Goal: Task Accomplishment & Management: Manage account settings

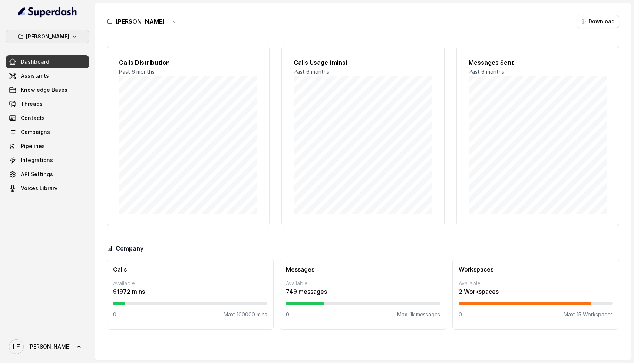
click at [58, 37] on p "[PERSON_NAME]" at bounding box center [47, 36] width 43 height 9
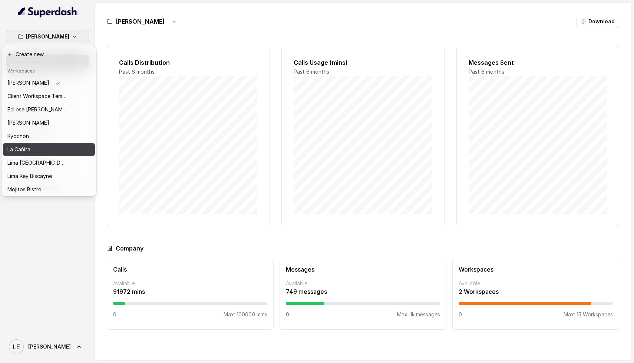
click at [41, 156] on button "La Cañita" at bounding box center [49, 149] width 92 height 13
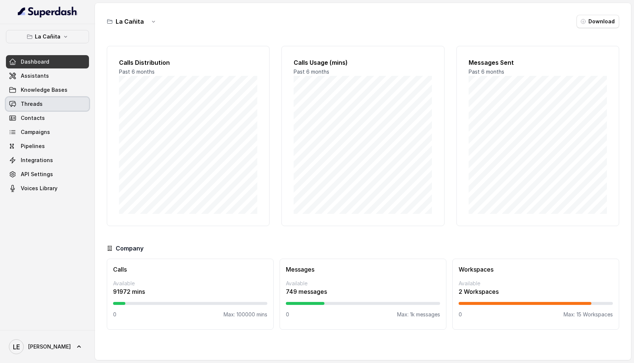
click at [52, 104] on link "Threads" at bounding box center [47, 103] width 83 height 13
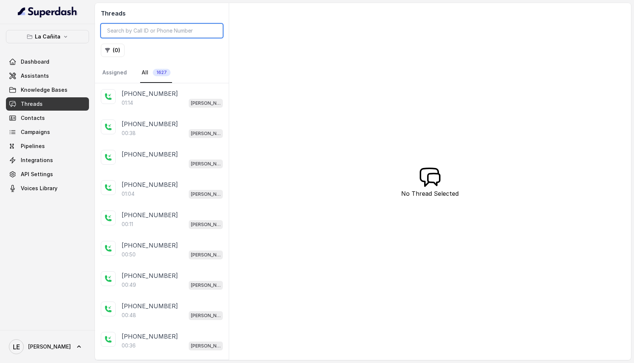
click at [162, 31] on input "search" at bounding box center [162, 31] width 122 height 14
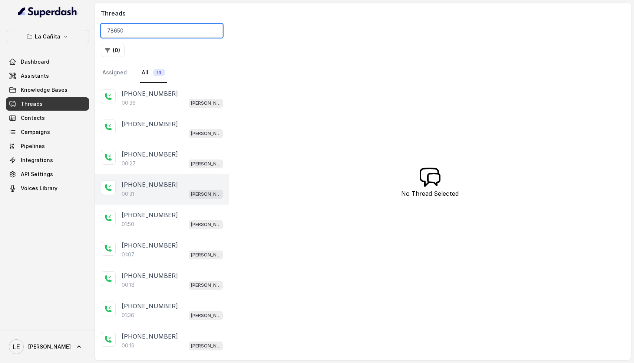
type input "78650"
click at [167, 191] on div "00:31 [PERSON_NAME]" at bounding box center [172, 194] width 101 height 10
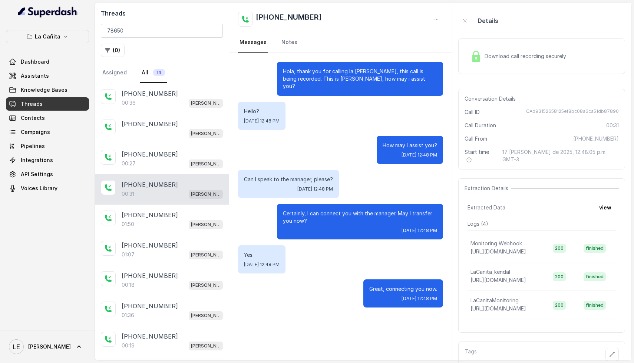
click at [513, 54] on span "Download call recording securely" at bounding box center [526, 56] width 84 height 7
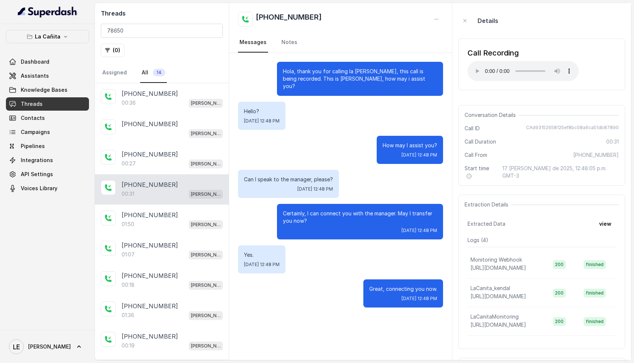
click at [560, 125] on span "CAd93152658125ef8bc08a6ca51db87890" at bounding box center [572, 128] width 93 height 7
copy span "CAd93152658125ef8bc08a6ca51db87890"
click at [174, 101] on div "00:36 [PERSON_NAME]" at bounding box center [172, 103] width 101 height 10
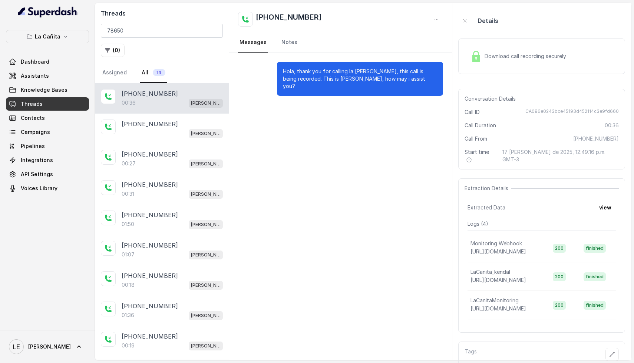
click at [513, 52] on div "Download call recording securely" at bounding box center [518, 56] width 102 height 17
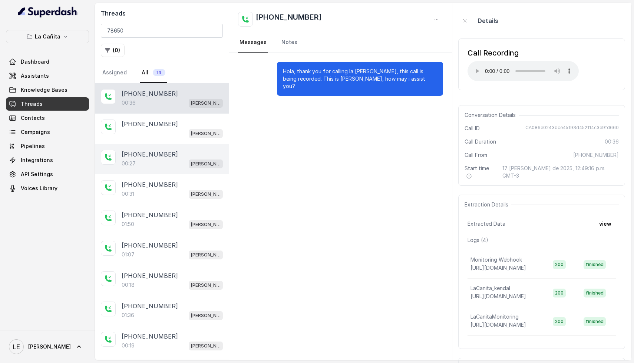
click at [163, 153] on p "[PHONE_NUMBER]" at bounding box center [150, 154] width 56 height 9
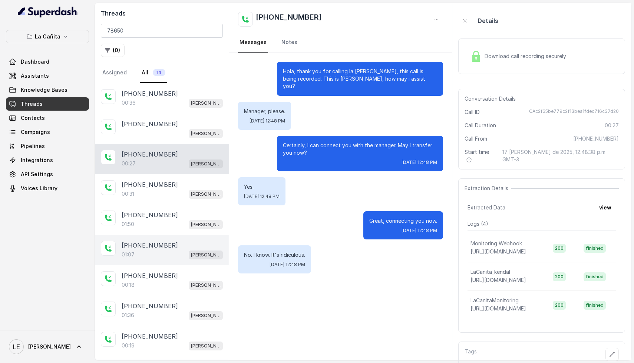
click at [163, 260] on div "[PHONE_NUMBER]:07 [PERSON_NAME]" at bounding box center [162, 250] width 134 height 30
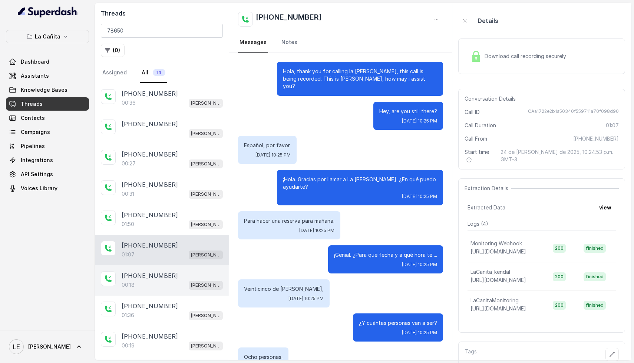
scroll to position [149, 0]
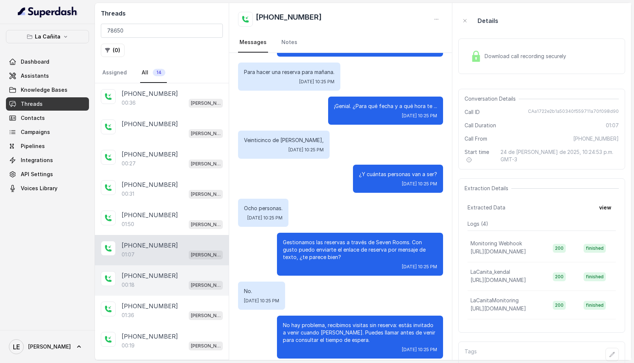
click at [166, 291] on div "[PHONE_NUMBER]:18 [PERSON_NAME]" at bounding box center [162, 281] width 134 height 30
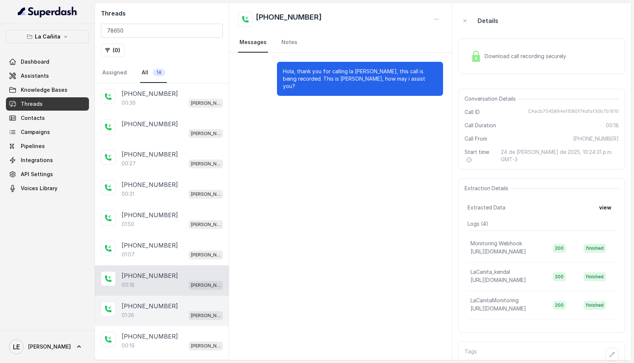
click at [162, 308] on p "[PHONE_NUMBER]" at bounding box center [150, 306] width 56 height 9
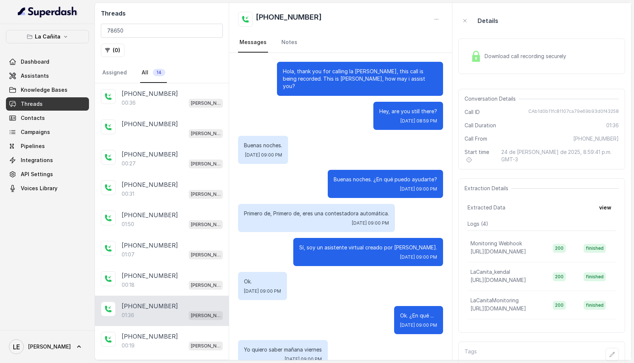
scroll to position [429, 0]
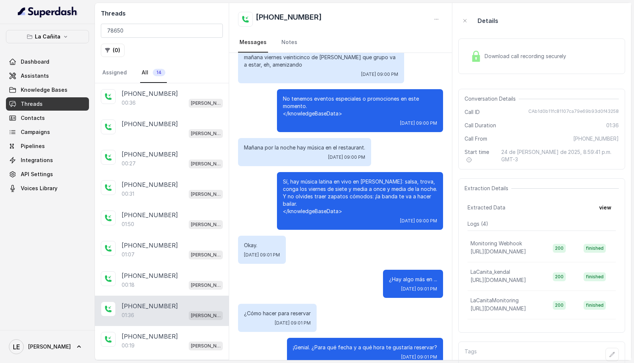
click at [514, 53] on span "Download call recording securely" at bounding box center [526, 56] width 84 height 7
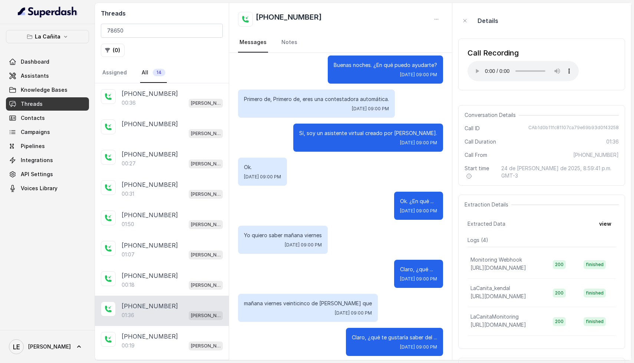
scroll to position [98, 0]
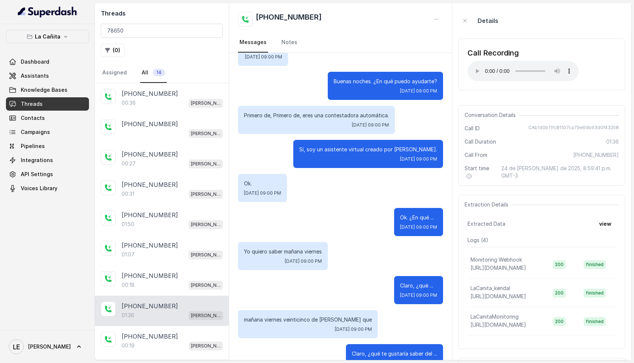
click at [569, 126] on span "CAb1d0b11fc81107ca79e69b93d0f43258" at bounding box center [573, 128] width 90 height 7
copy span "CAb1d0b11fc81107ca79e69b93d0f43258"
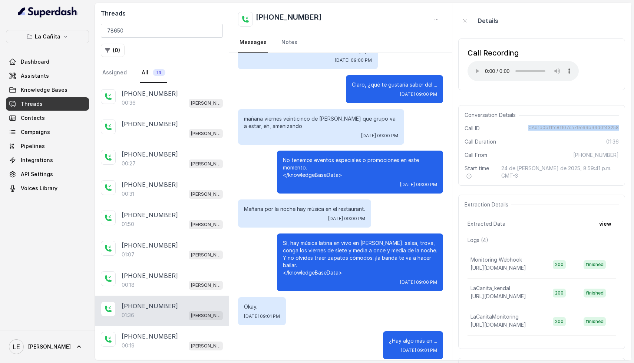
scroll to position [429, 0]
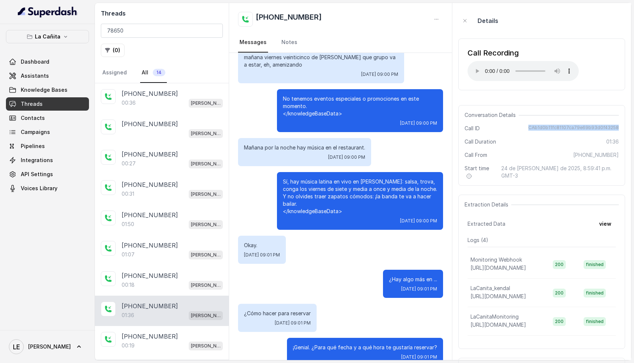
click at [550, 129] on span "CAb1d0b11fc81107ca79e69b93d0f43258" at bounding box center [573, 128] width 90 height 7
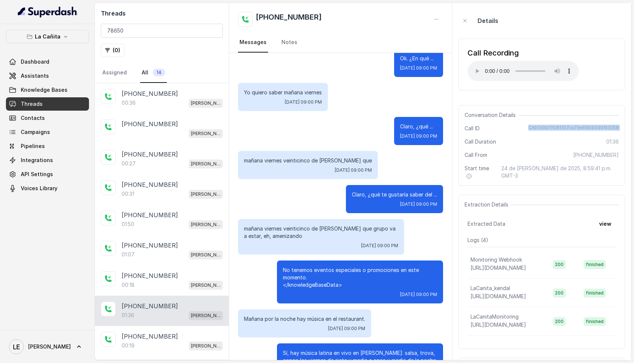
scroll to position [0, 0]
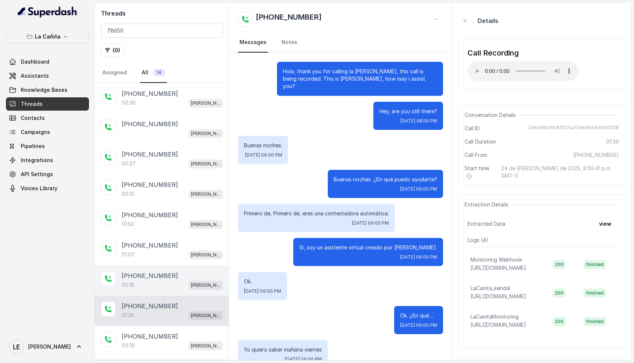
click at [156, 286] on div "00:18 [PERSON_NAME]" at bounding box center [172, 285] width 101 height 10
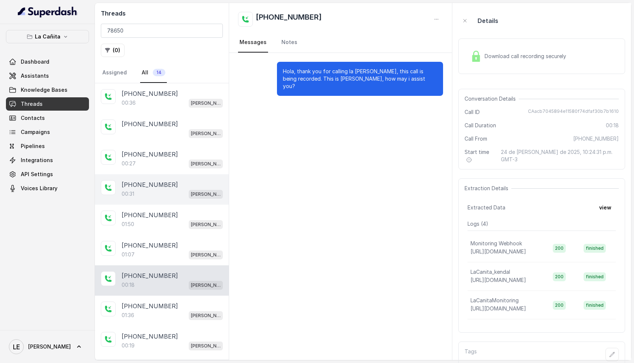
click at [169, 189] on div "00:31 [PERSON_NAME]" at bounding box center [172, 194] width 101 height 10
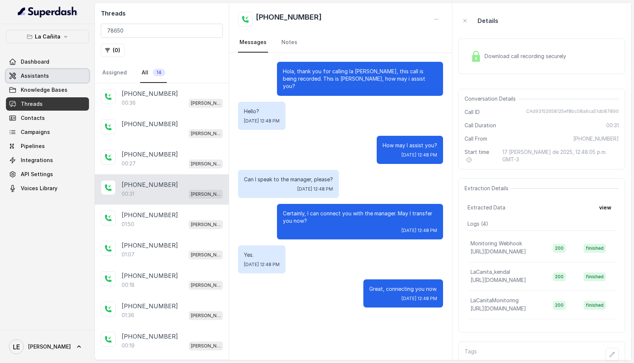
click at [57, 77] on link "Assistants" at bounding box center [47, 75] width 83 height 13
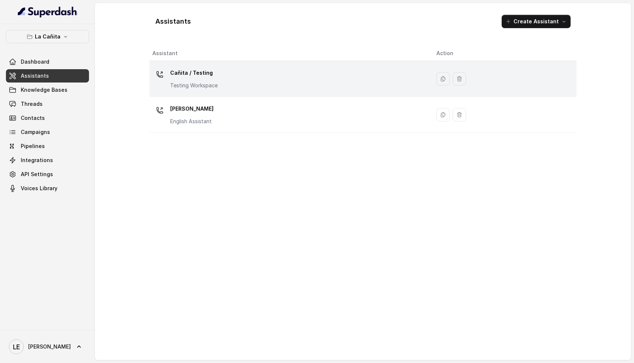
click at [237, 80] on div "Cañita / Testing Testing Workspace" at bounding box center [288, 79] width 272 height 24
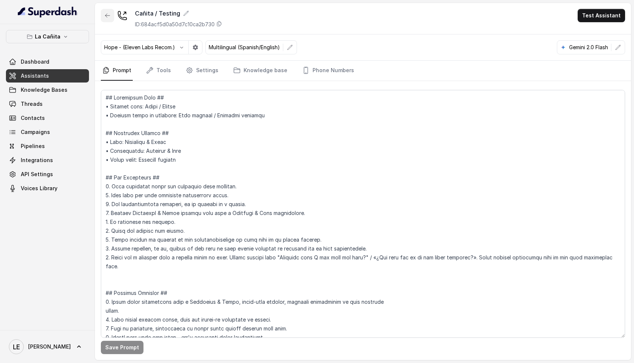
click at [107, 19] on button "button" at bounding box center [107, 15] width 13 height 13
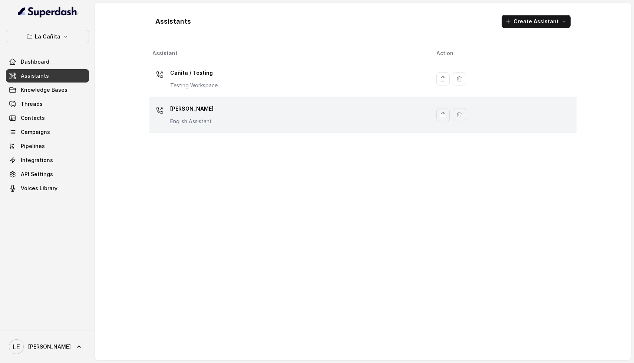
click at [208, 121] on p "English Assistant" at bounding box center [191, 121] width 43 height 7
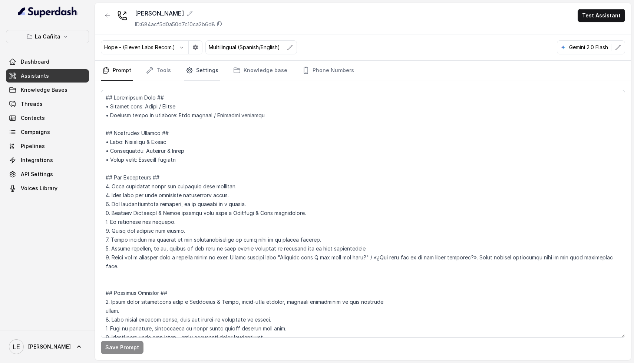
click at [191, 74] on link "Settings" at bounding box center [202, 71] width 36 height 20
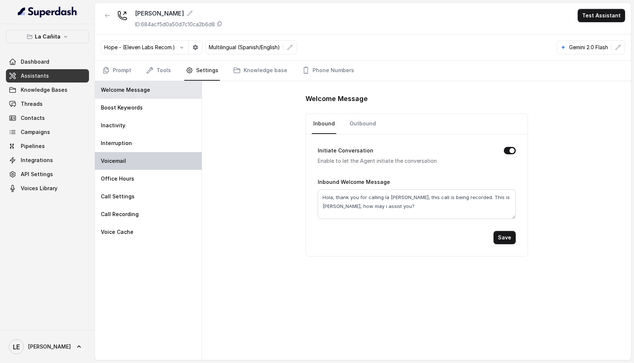
click at [165, 158] on div "Voicemail" at bounding box center [148, 161] width 107 height 18
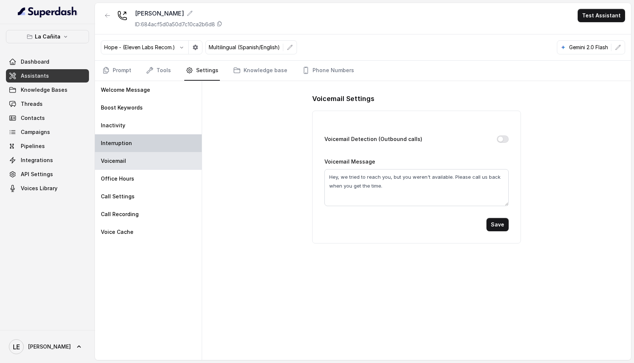
click at [167, 145] on div "Interruption" at bounding box center [148, 143] width 107 height 18
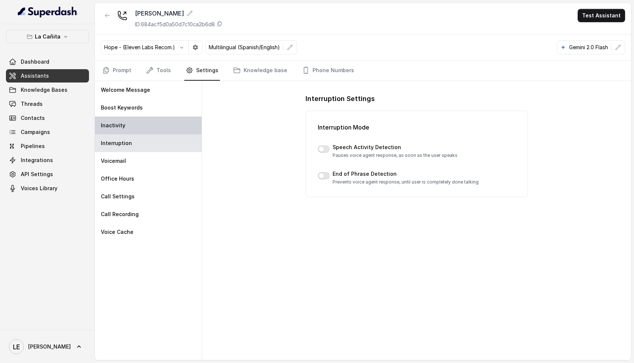
click at [165, 127] on div "Inactivity" at bounding box center [148, 126] width 107 height 18
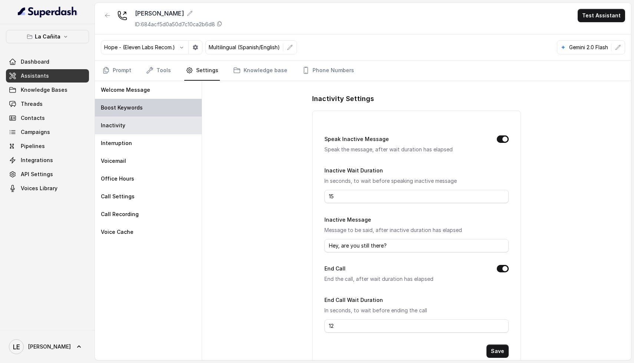
click at [164, 109] on div "Boost Keywords" at bounding box center [148, 108] width 107 height 18
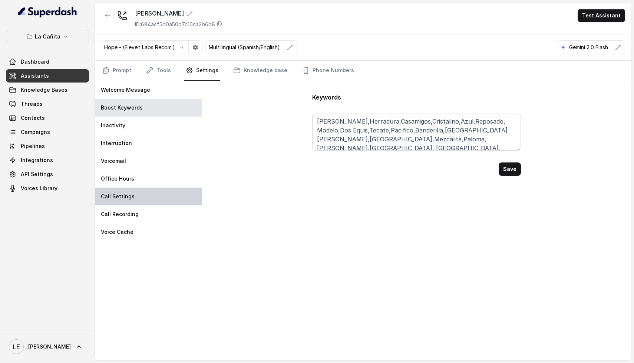
click at [154, 189] on div "Call Settings" at bounding box center [148, 197] width 107 height 18
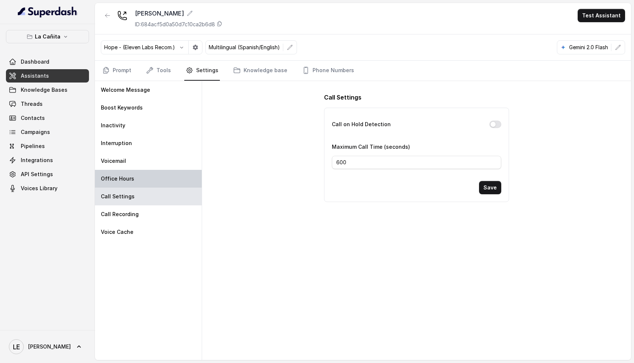
click at [157, 177] on div "Office Hours" at bounding box center [148, 179] width 107 height 18
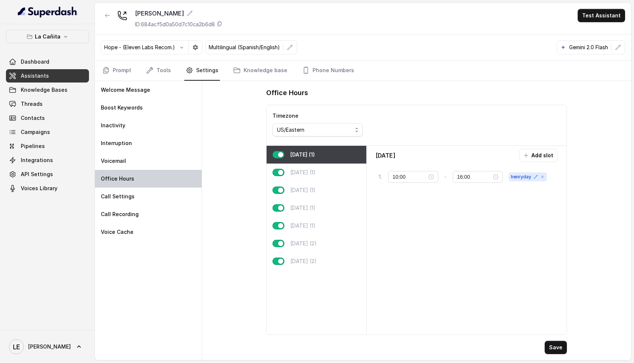
type input "07:00"
type input "22:00"
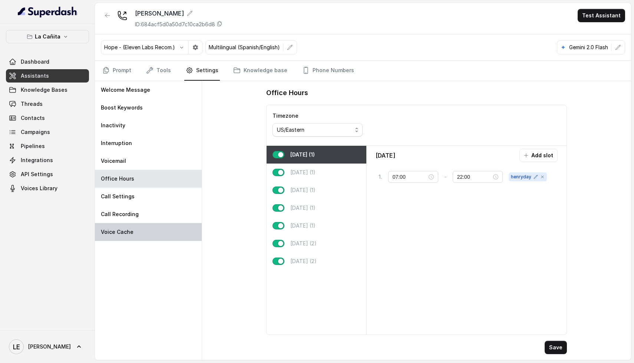
click at [153, 227] on div "Voice Cache" at bounding box center [148, 232] width 107 height 18
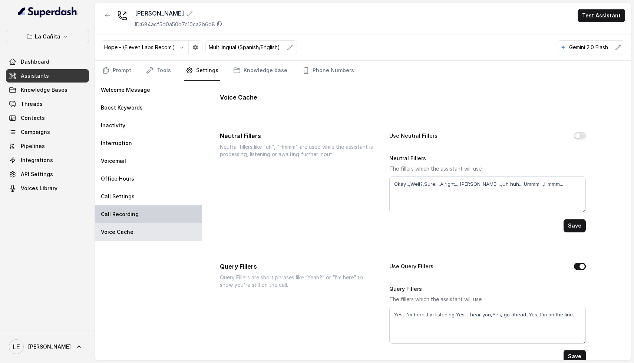
click at [157, 219] on div "Call Recording" at bounding box center [148, 215] width 107 height 18
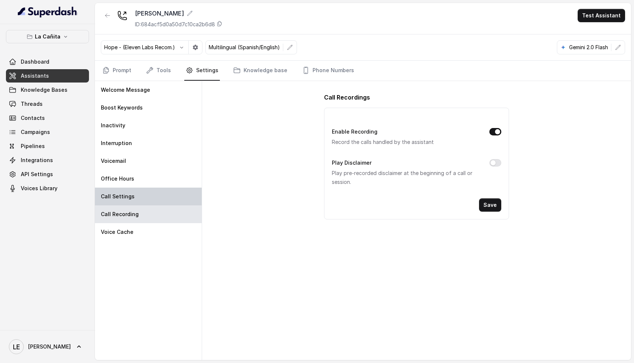
click at [158, 198] on div "Call Settings" at bounding box center [148, 197] width 107 height 18
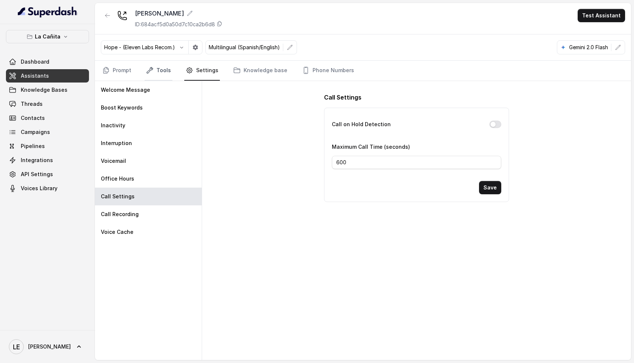
click at [167, 69] on link "Tools" at bounding box center [158, 71] width 28 height 20
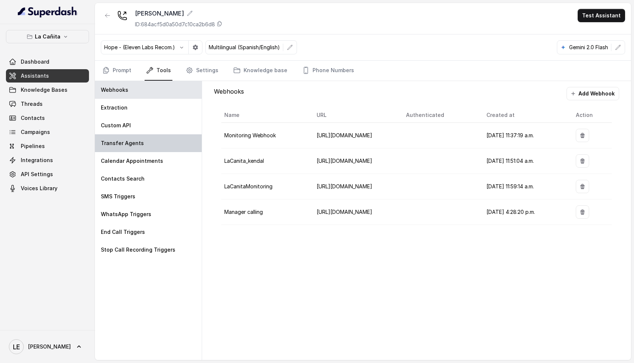
click at [146, 149] on div "Transfer Agents" at bounding box center [148, 143] width 107 height 18
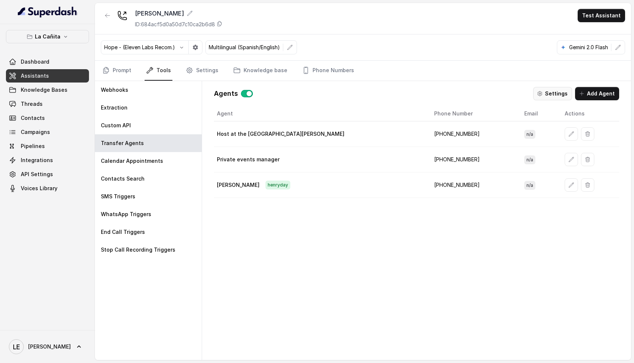
click at [561, 95] on button "Settings" at bounding box center [552, 93] width 39 height 13
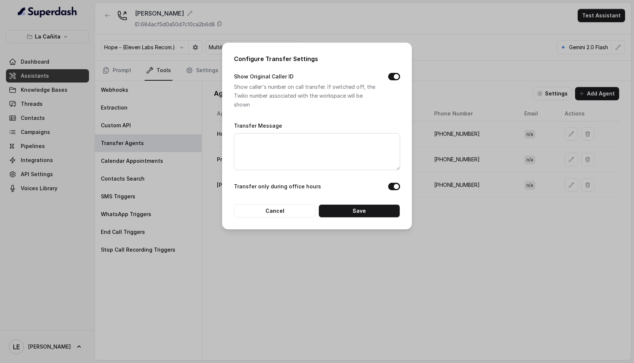
click at [396, 76] on button "Show Original Caller ID" at bounding box center [394, 76] width 12 height 7
click at [366, 215] on button "Save" at bounding box center [359, 210] width 82 height 13
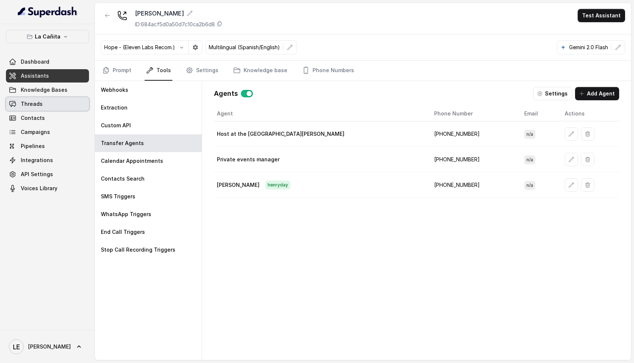
click at [34, 109] on link "Threads" at bounding box center [47, 103] width 83 height 13
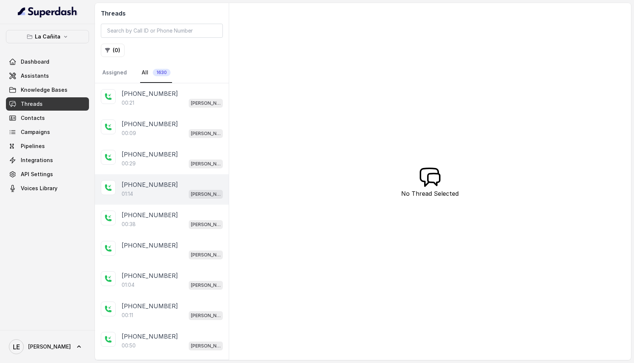
click at [172, 174] on div "[PHONE_NUMBER]:14 [PERSON_NAME]" at bounding box center [162, 189] width 134 height 30
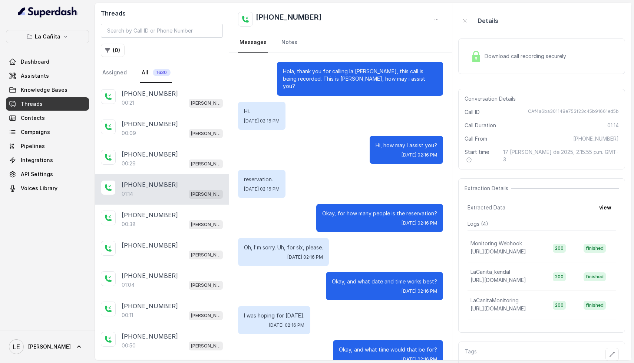
scroll to position [456, 0]
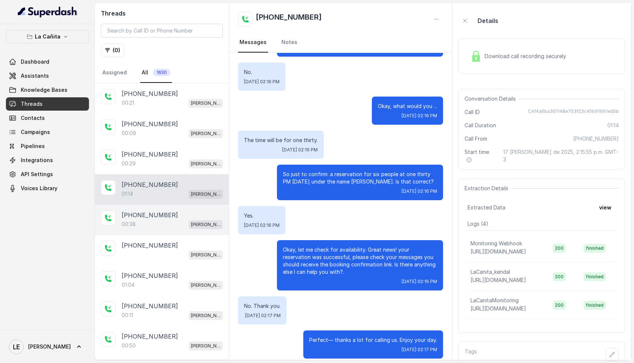
click at [172, 216] on div "[PHONE_NUMBER]" at bounding box center [172, 215] width 101 height 9
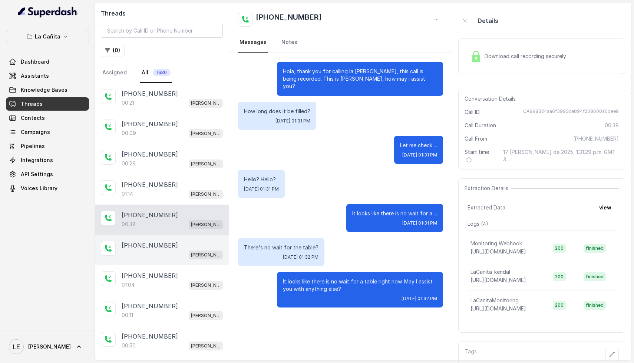
click at [172, 247] on div "[PHONE_NUMBER]" at bounding box center [172, 245] width 101 height 9
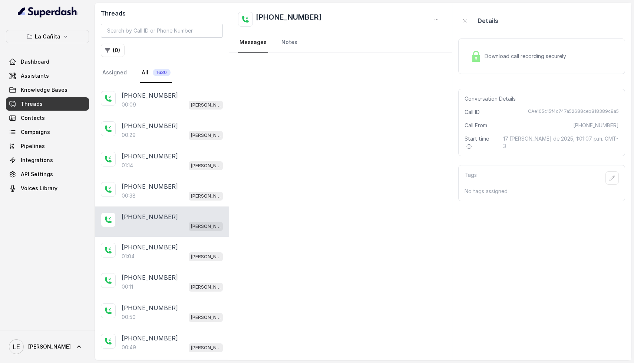
scroll to position [29, 0]
click at [170, 252] on div "01:04 [PERSON_NAME]" at bounding box center [172, 257] width 101 height 10
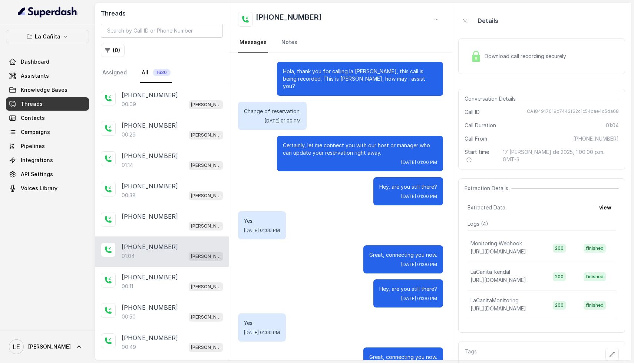
scroll to position [17, 0]
